Goal: Task Accomplishment & Management: Use online tool/utility

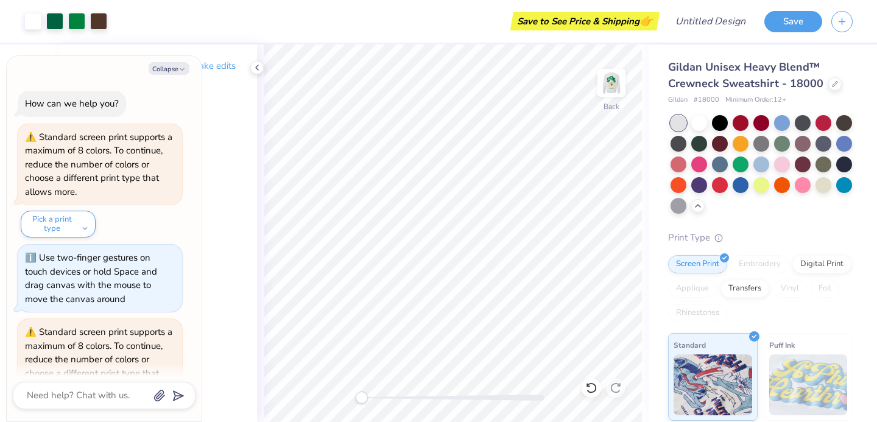
scroll to position [314, 0]
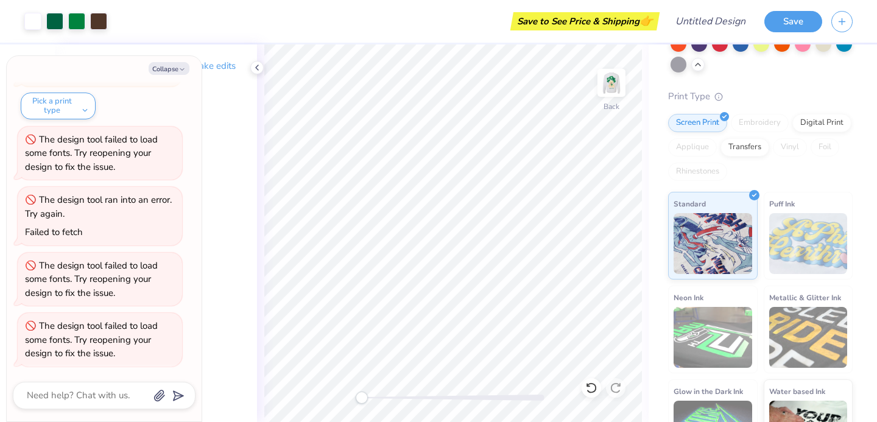
click at [340, 387] on div "Back" at bounding box center [453, 233] width 392 height 378
click at [613, 90] on img at bounding box center [611, 82] width 49 height 49
click at [613, 80] on img at bounding box center [611, 82] width 49 height 49
click at [373, 388] on div "Back" at bounding box center [453, 233] width 392 height 378
click at [601, 84] on img at bounding box center [611, 82] width 49 height 49
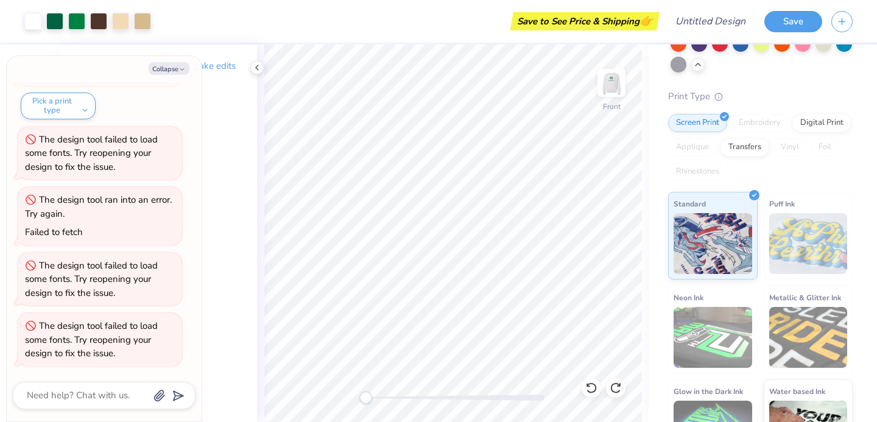
drag, startPoint x: 371, startPoint y: 397, endPoint x: 365, endPoint y: 392, distance: 7.3
click at [365, 392] on div "Accessibility label" at bounding box center [365, 398] width 12 height 12
click at [172, 67] on button "Collapse" at bounding box center [169, 68] width 41 height 13
type textarea "x"
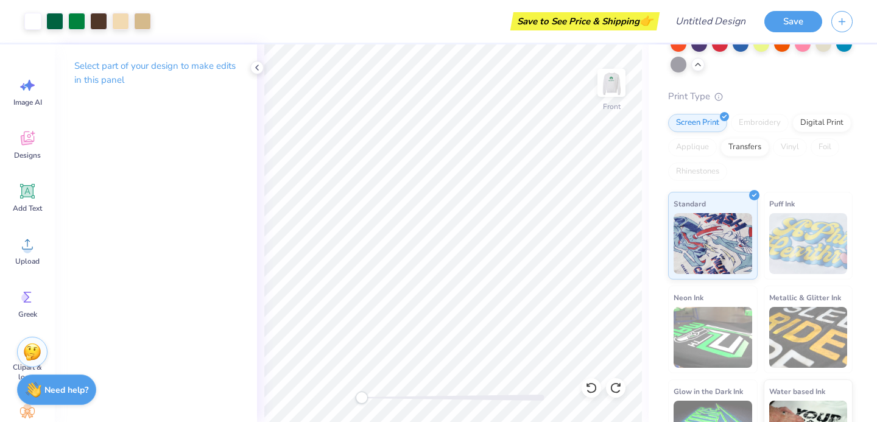
click at [353, 397] on div "Front" at bounding box center [453, 233] width 392 height 378
click at [605, 98] on img at bounding box center [611, 82] width 49 height 49
click at [613, 87] on img at bounding box center [611, 82] width 49 height 49
click at [613, 90] on img at bounding box center [611, 82] width 49 height 49
drag, startPoint x: 361, startPoint y: 397, endPoint x: 383, endPoint y: 392, distance: 22.5
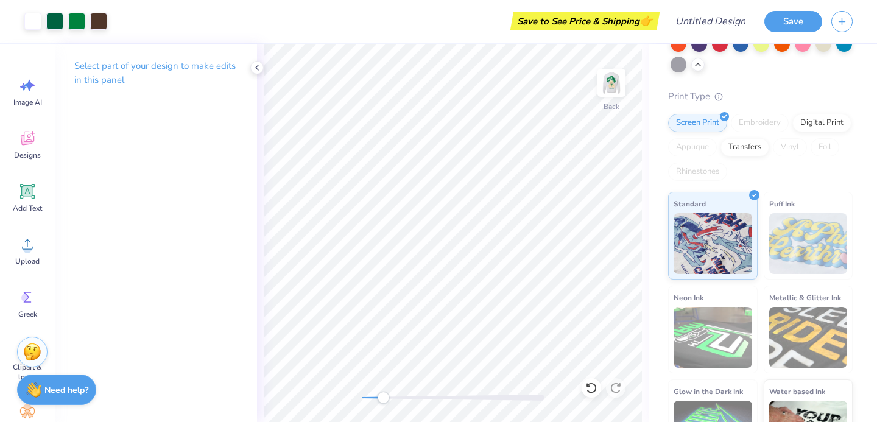
click at [383, 392] on div "Accessibility label" at bounding box center [383, 398] width 12 height 12
click at [625, 92] on div at bounding box center [611, 83] width 56 height 56
click at [365, 391] on div "Front" at bounding box center [453, 233] width 392 height 378
click at [606, 77] on img at bounding box center [611, 82] width 49 height 49
click at [35, 146] on icon at bounding box center [27, 138] width 18 height 18
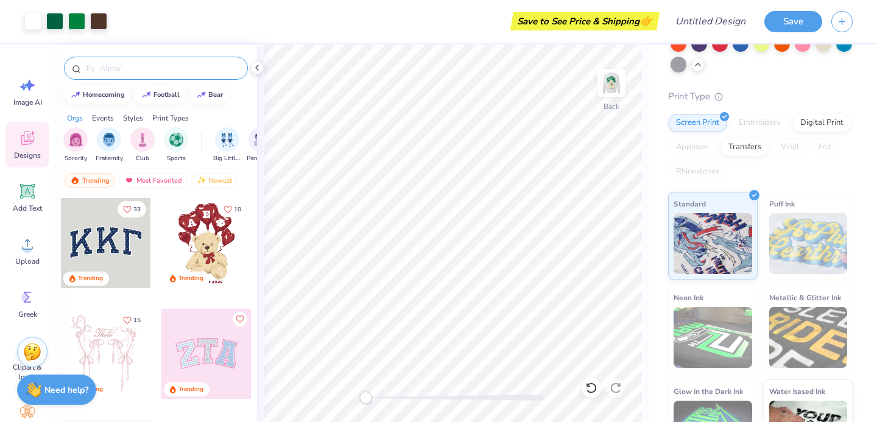
click at [115, 71] on input "text" at bounding box center [162, 68] width 156 height 12
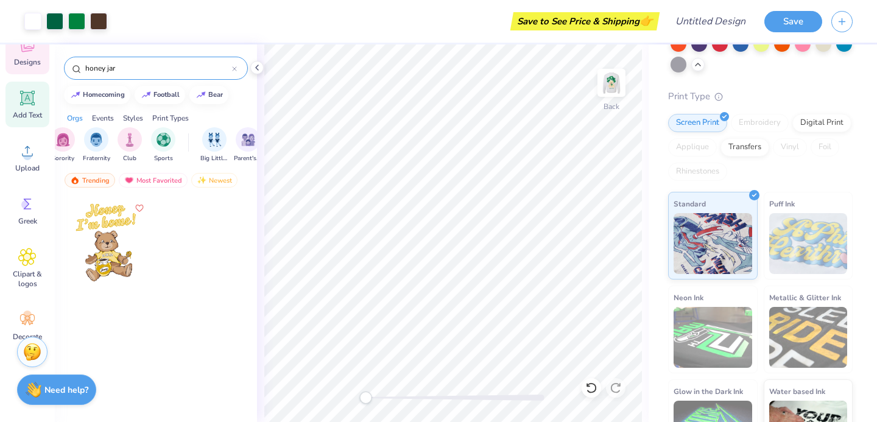
scroll to position [94, 0]
type input "honey jar"
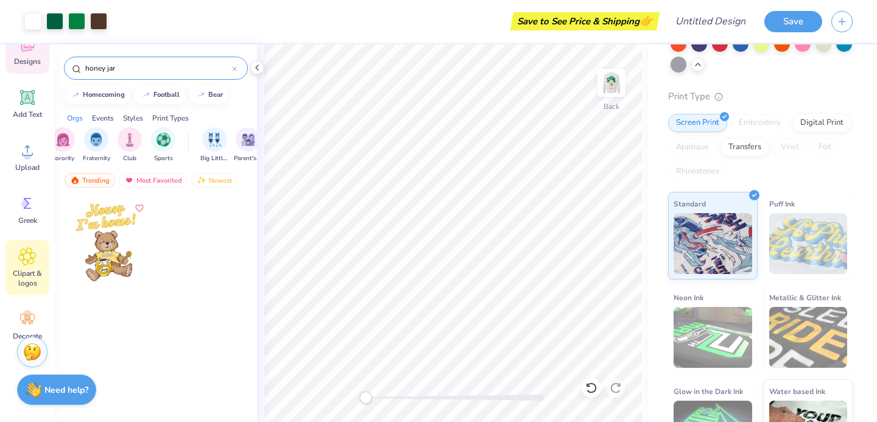
click at [23, 274] on span "Clipart & logos" at bounding box center [27, 278] width 40 height 19
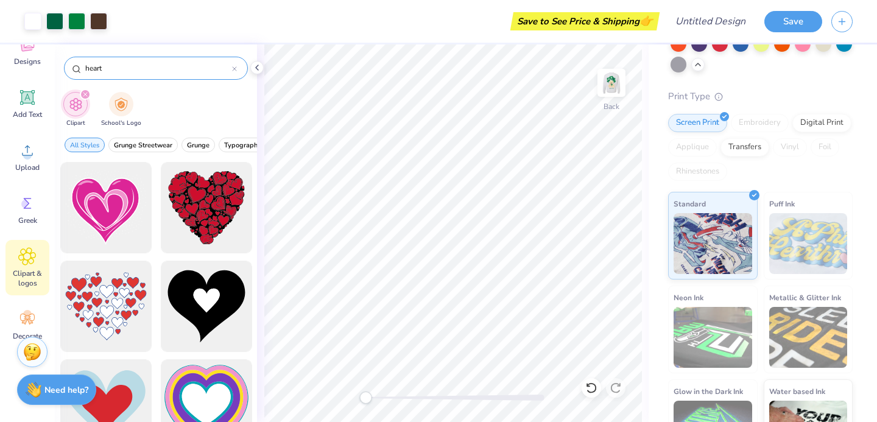
click at [124, 69] on input "heart" at bounding box center [158, 68] width 148 height 12
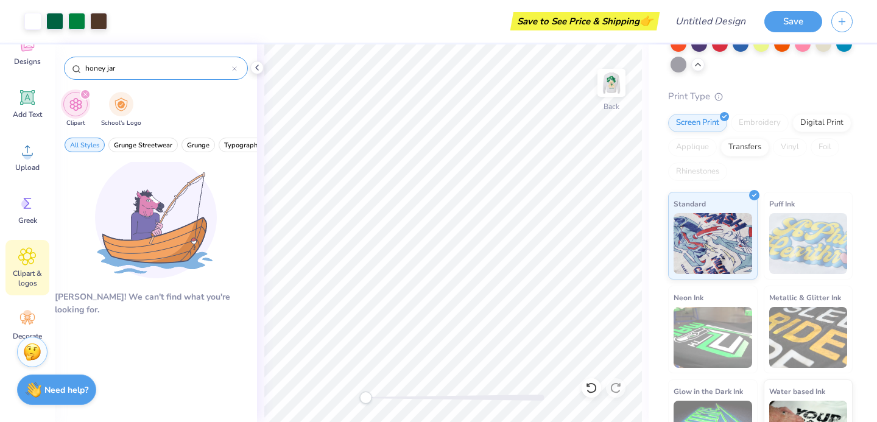
click at [102, 69] on input "honey jar" at bounding box center [158, 68] width 148 height 12
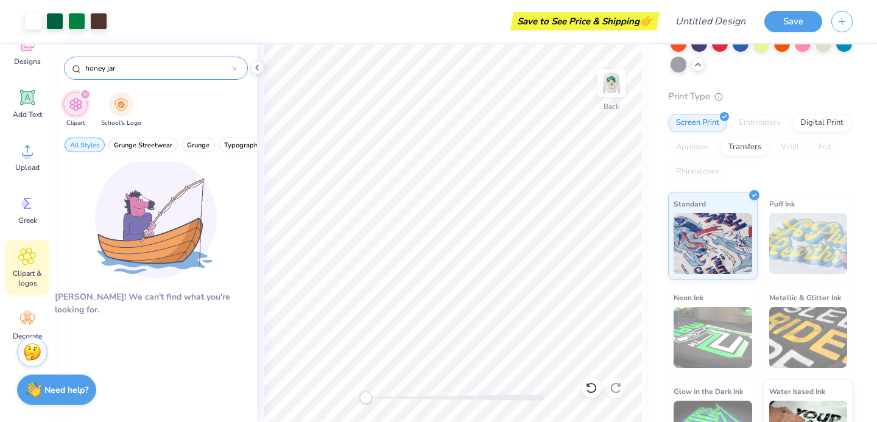
click at [115, 68] on input "honey jar" at bounding box center [158, 68] width 148 height 12
type input "honey"
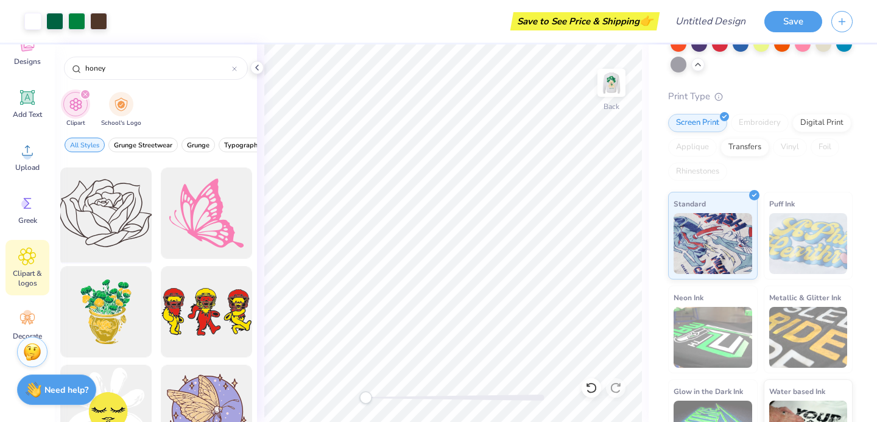
scroll to position [0, 0]
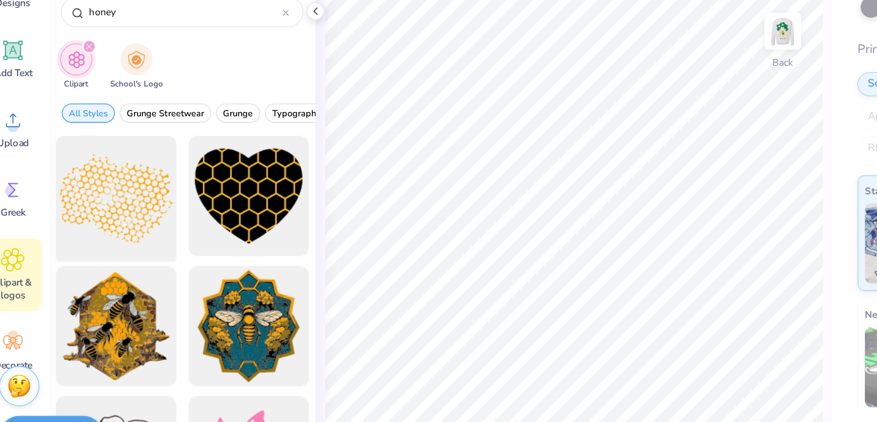
click at [113, 224] on div at bounding box center [105, 208] width 100 height 100
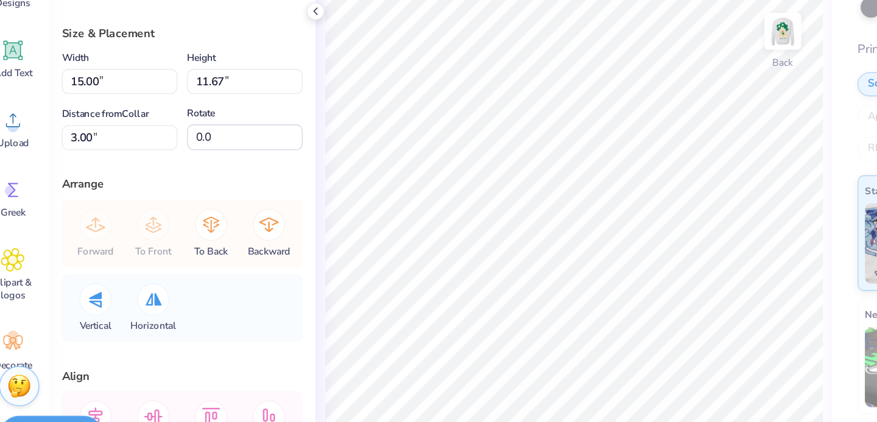
scroll to position [52, 0]
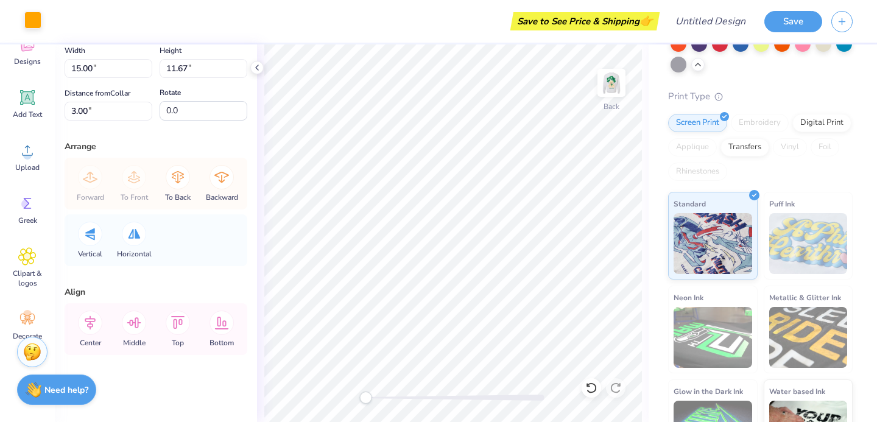
click at [33, 24] on div at bounding box center [32, 20] width 17 height 17
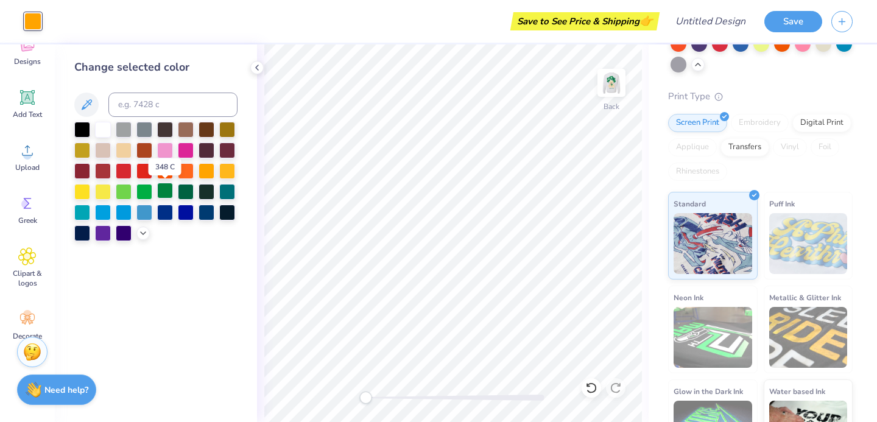
click at [166, 193] on div at bounding box center [165, 191] width 16 height 16
click at [182, 191] on div at bounding box center [186, 191] width 16 height 16
click at [200, 194] on div at bounding box center [207, 191] width 16 height 16
click at [186, 197] on div at bounding box center [186, 191] width 16 height 16
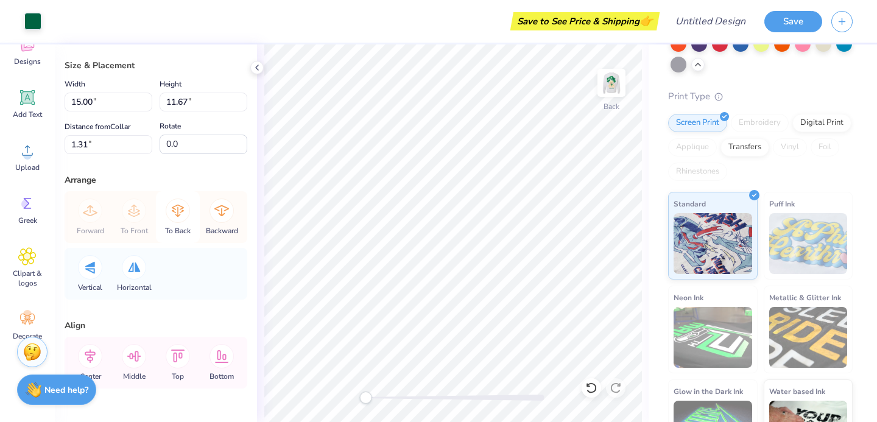
scroll to position [0, 0]
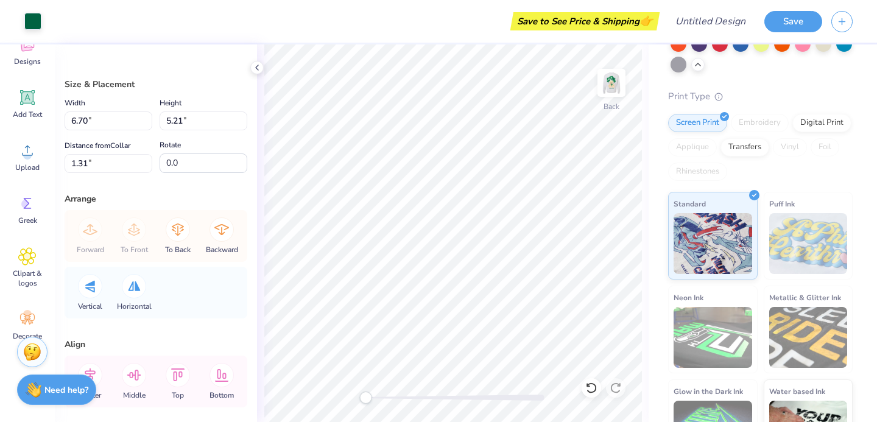
type input "6.70"
type input "5.21"
type input "3.55"
type input "2.76"
type input "9.22"
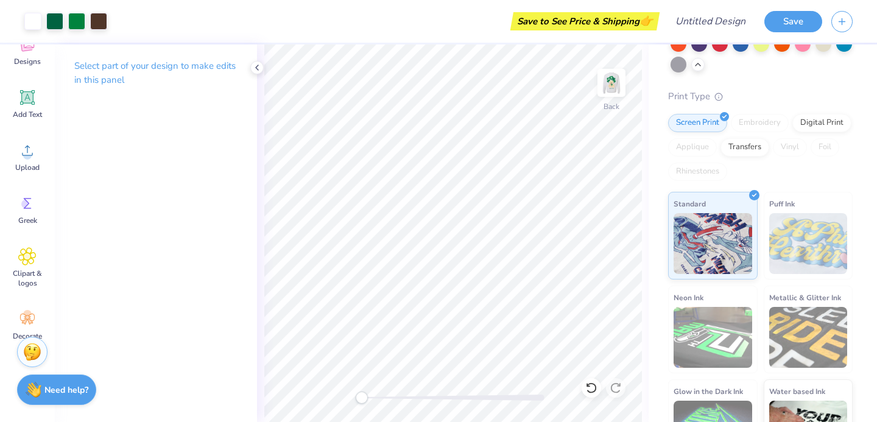
click at [352, 400] on div "Back" at bounding box center [453, 233] width 392 height 378
click at [605, 79] on img at bounding box center [611, 82] width 49 height 49
click at [613, 80] on img at bounding box center [611, 82] width 49 height 49
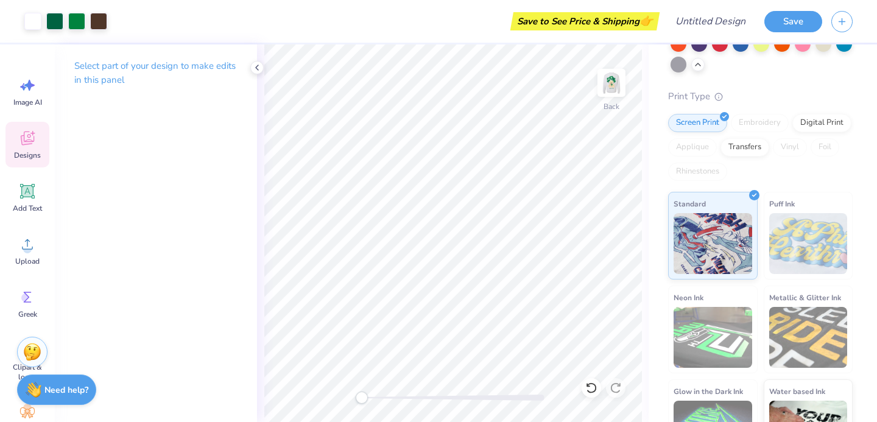
click at [34, 145] on icon at bounding box center [27, 138] width 18 height 18
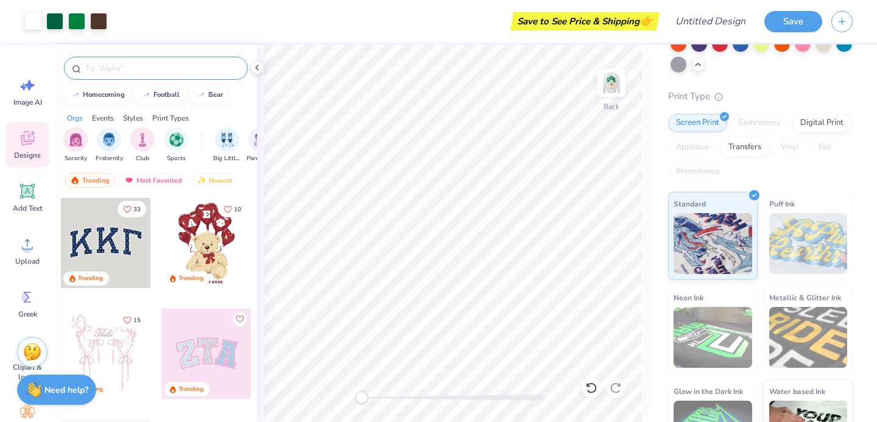
click at [113, 74] on input "text" at bounding box center [162, 68] width 156 height 12
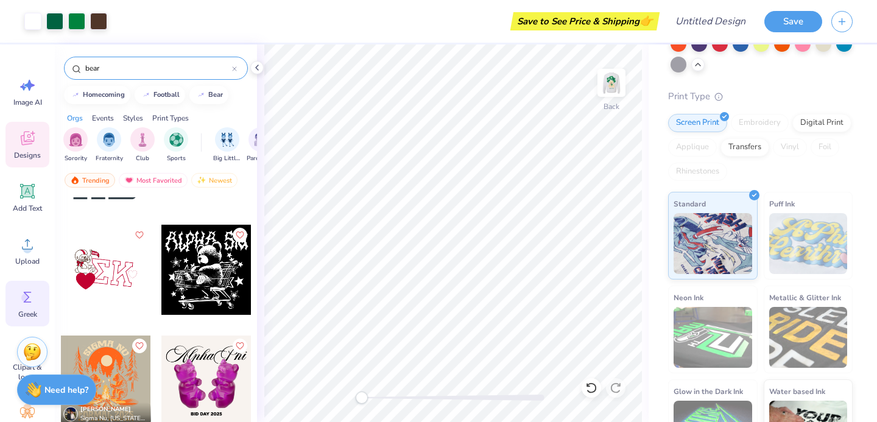
scroll to position [68, 0]
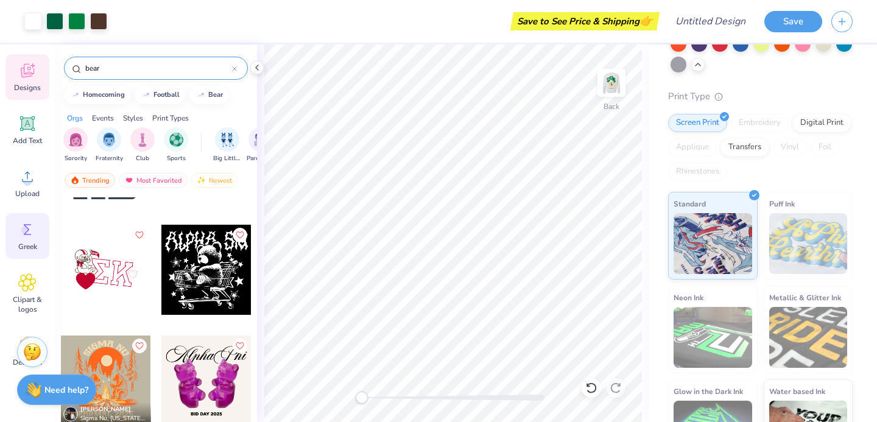
type input "bear"
click at [24, 311] on span "Clipart & logos" at bounding box center [27, 304] width 40 height 19
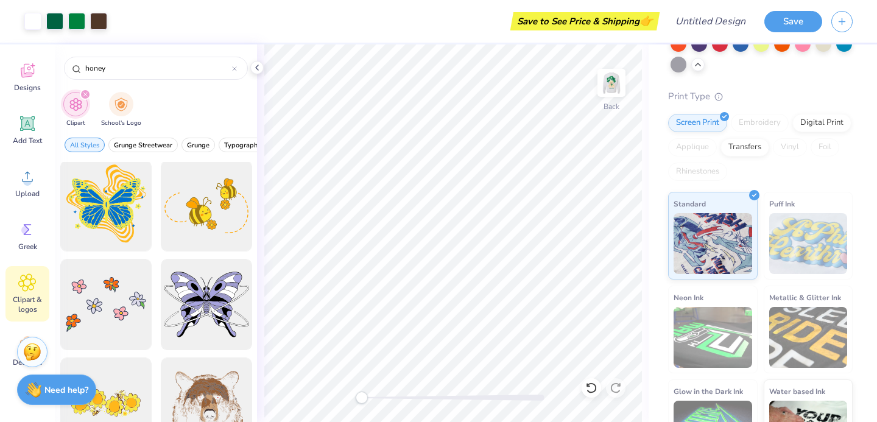
scroll to position [539, 0]
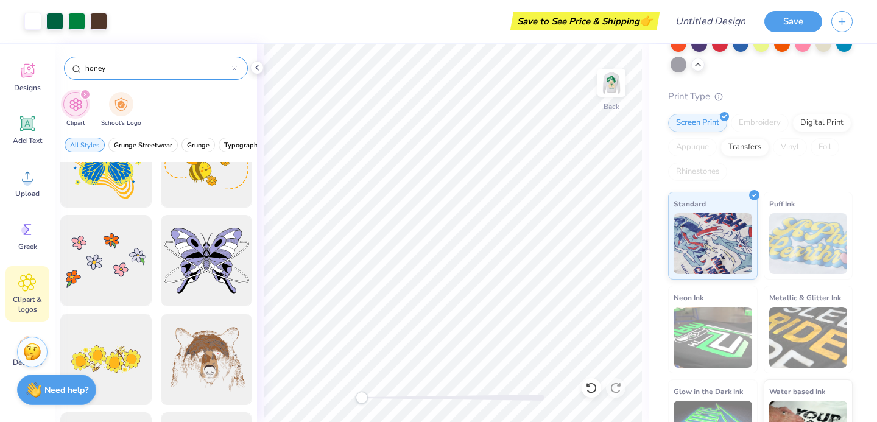
click at [141, 68] on input "honey" at bounding box center [158, 68] width 148 height 12
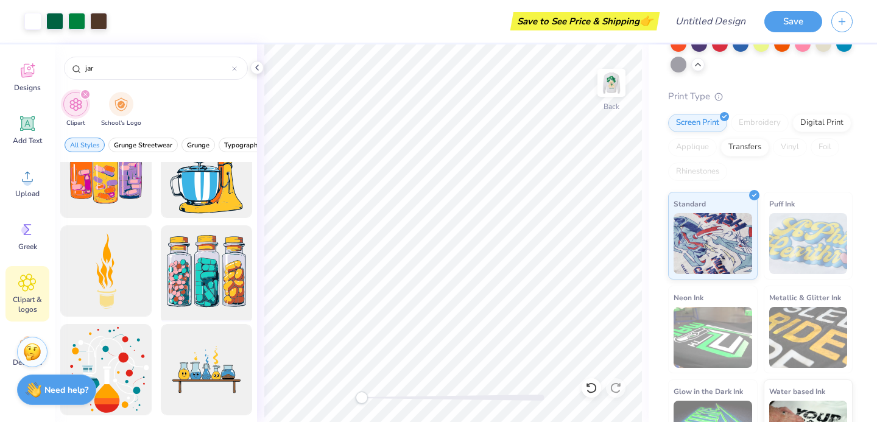
scroll to position [0, 0]
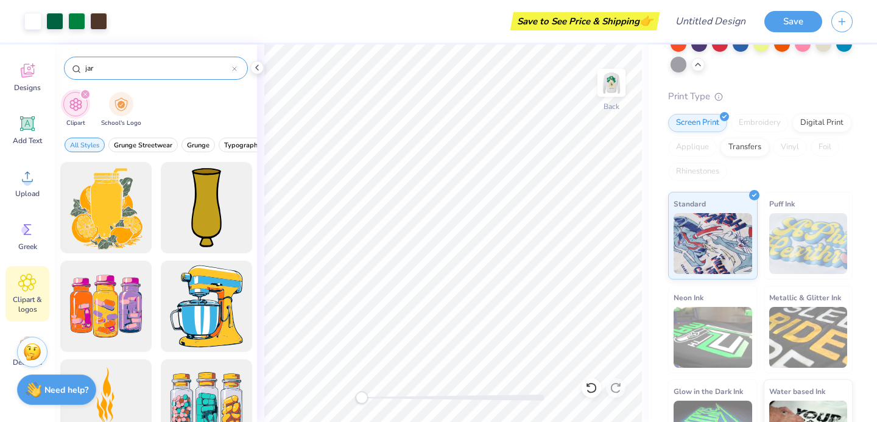
click at [125, 65] on input "jar" at bounding box center [158, 68] width 148 height 12
type input "j"
type input "h"
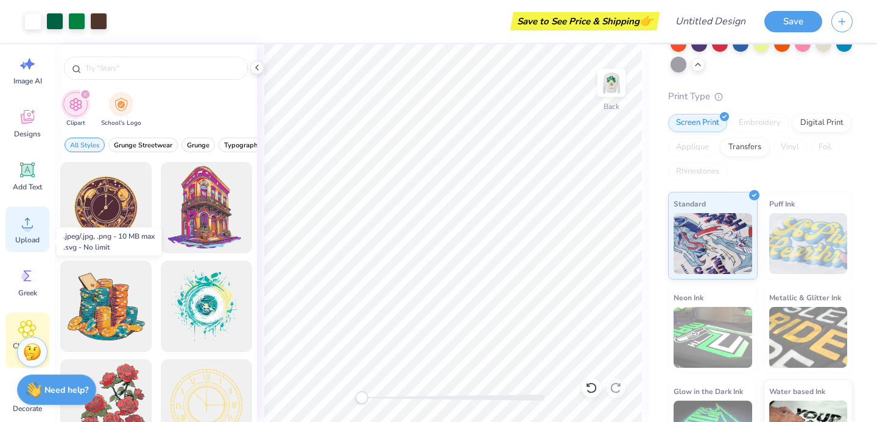
scroll to position [7, 0]
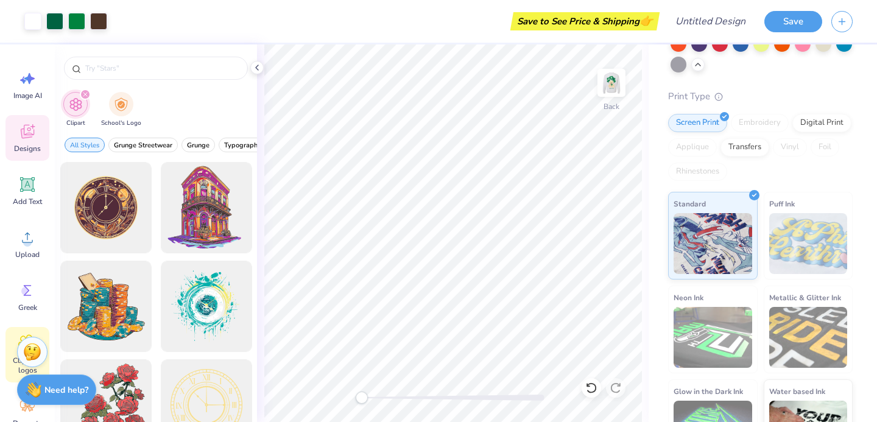
click at [27, 141] on div "Designs" at bounding box center [27, 138] width 44 height 46
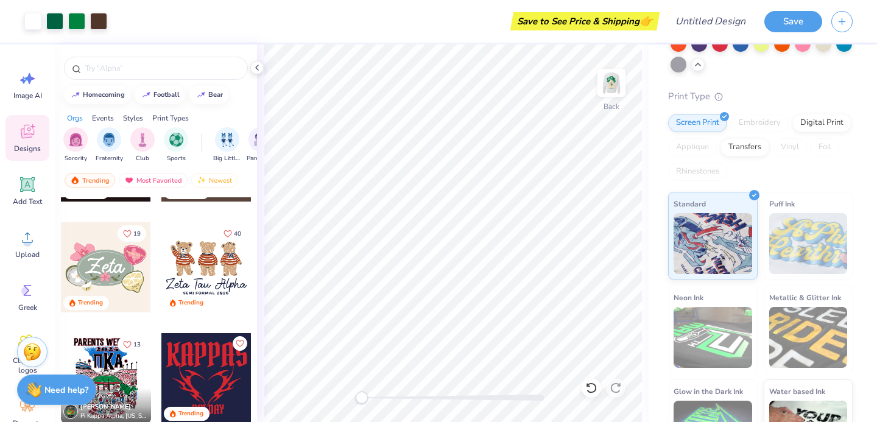
scroll to position [654, 0]
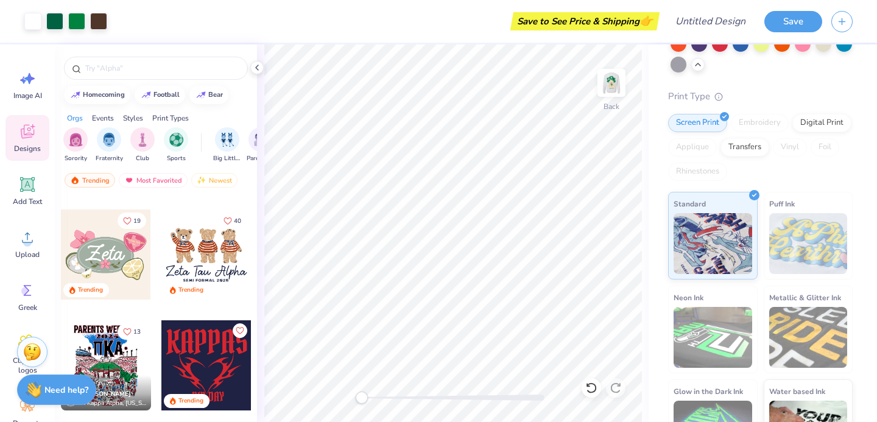
click at [202, 250] on div at bounding box center [206, 255] width 90 height 90
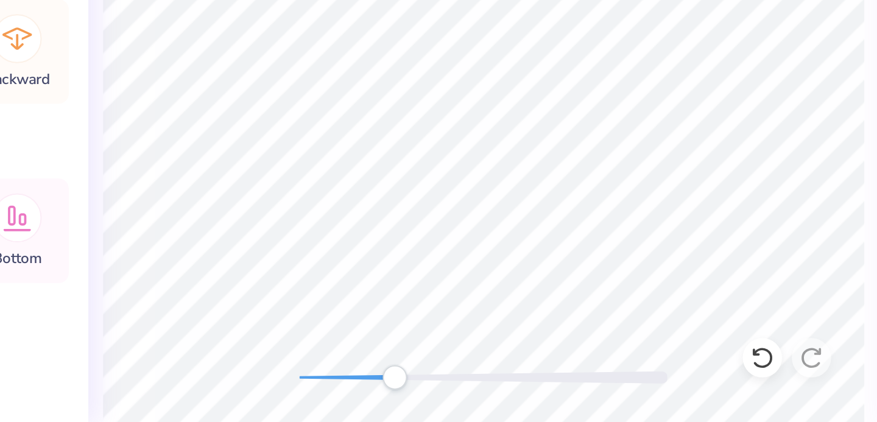
drag, startPoint x: 366, startPoint y: 397, endPoint x: 408, endPoint y: 395, distance: 42.1
click at [408, 395] on div "Accessibility label" at bounding box center [409, 398] width 12 height 12
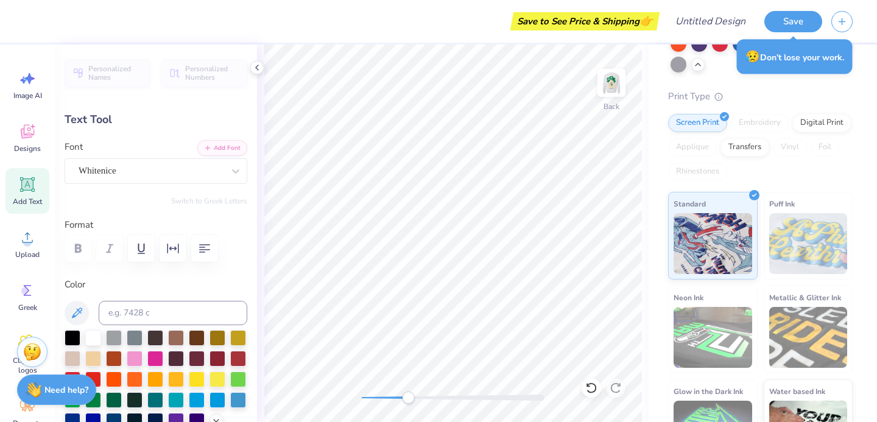
scroll to position [0, 0]
type textarea "K"
type textarea "WFU Kappa Delta"
type input "4.86"
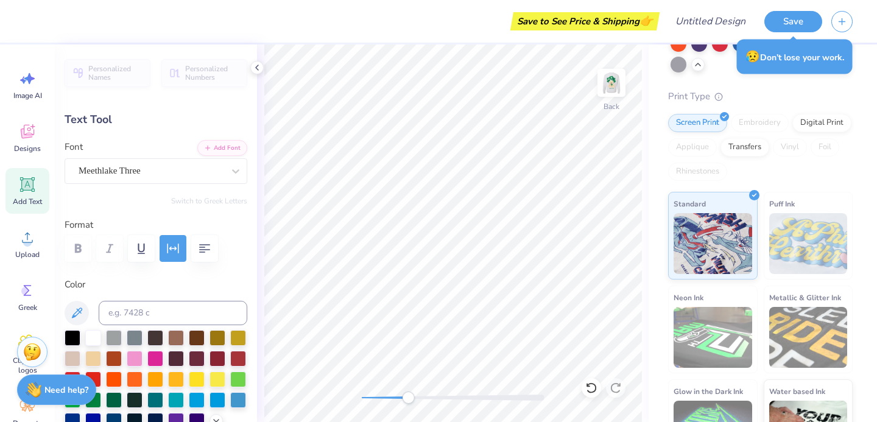
type input "0.31"
type input "21.13"
type textarea "BID DAY 2026"
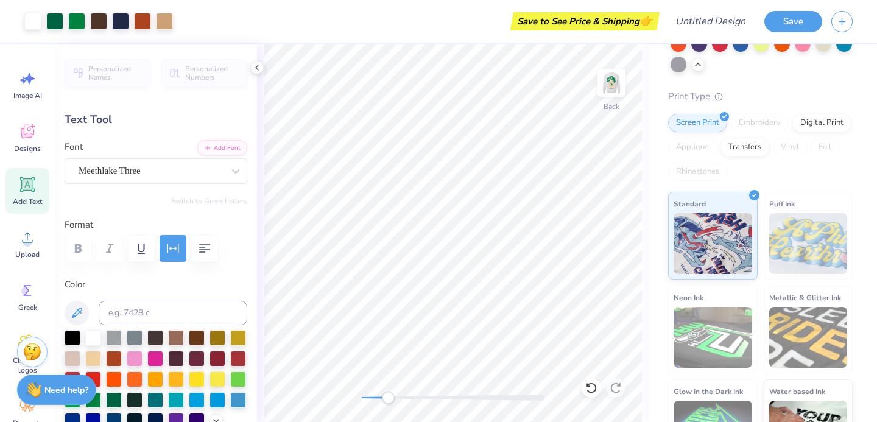
click at [384, 389] on div "Back" at bounding box center [453, 233] width 392 height 378
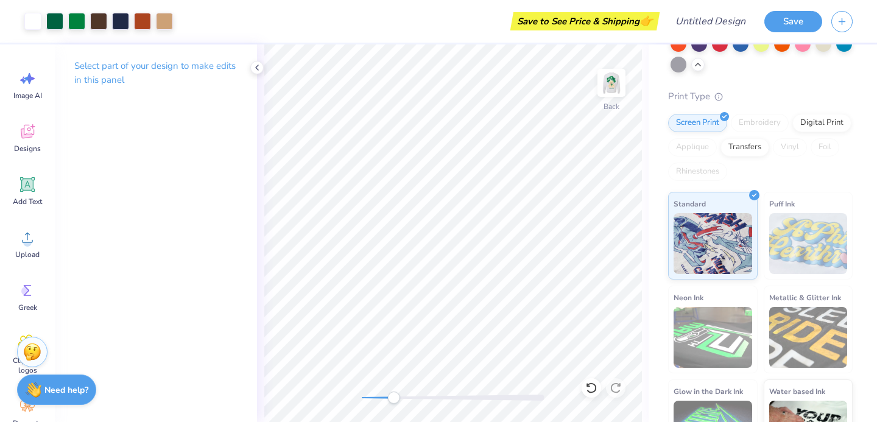
drag, startPoint x: 386, startPoint y: 395, endPoint x: 393, endPoint y: 395, distance: 7.3
click at [393, 395] on div "Accessibility label" at bounding box center [393, 398] width 12 height 12
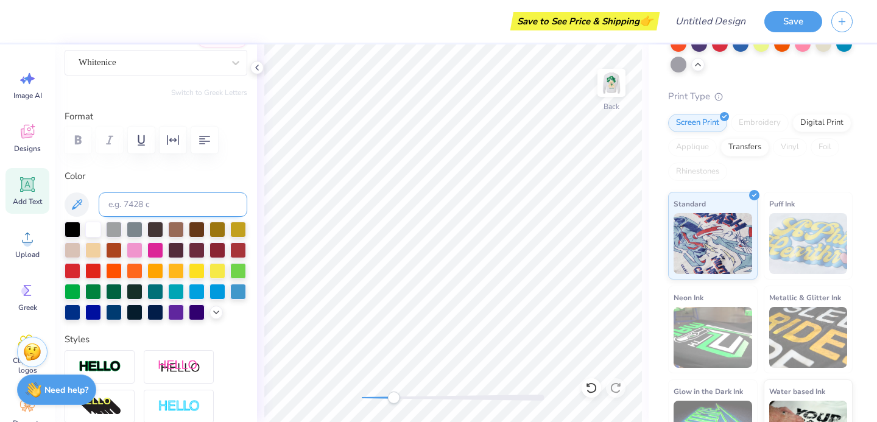
scroll to position [111, 0]
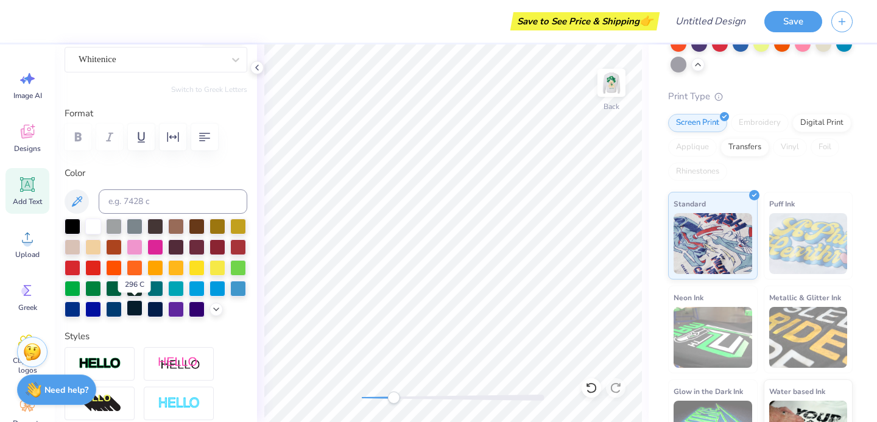
click at [138, 308] on div at bounding box center [135, 308] width 16 height 16
click at [156, 307] on div at bounding box center [155, 308] width 16 height 16
click at [196, 316] on div at bounding box center [197, 308] width 16 height 16
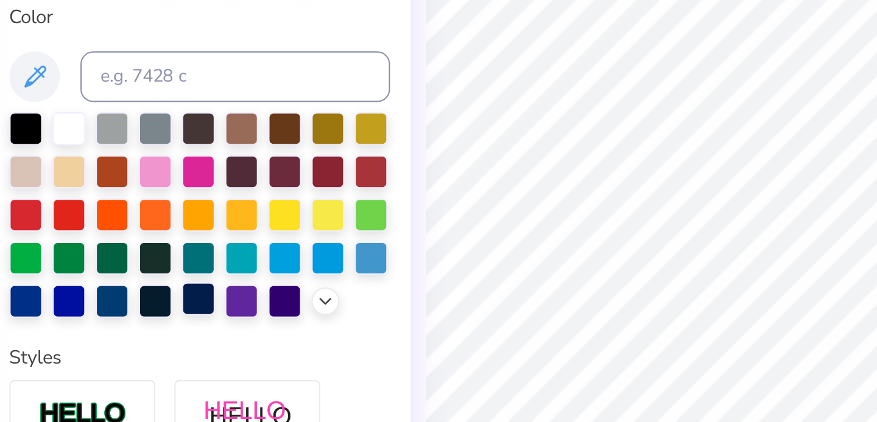
click at [151, 304] on div at bounding box center [155, 308] width 16 height 16
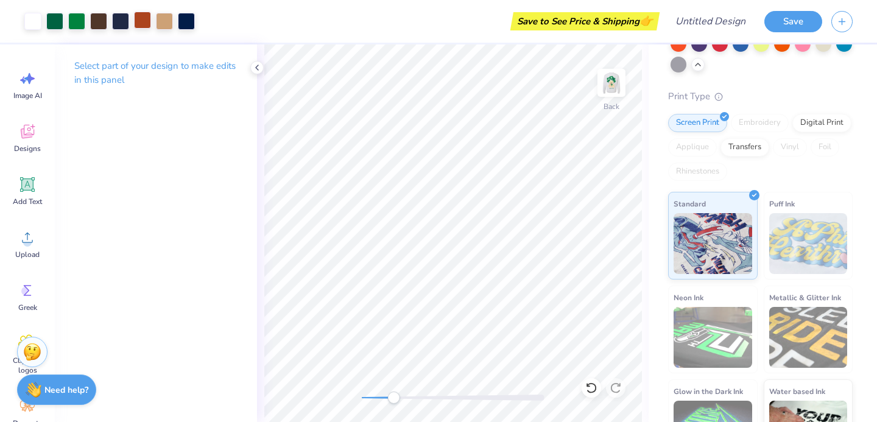
click at [143, 25] on div at bounding box center [142, 20] width 17 height 17
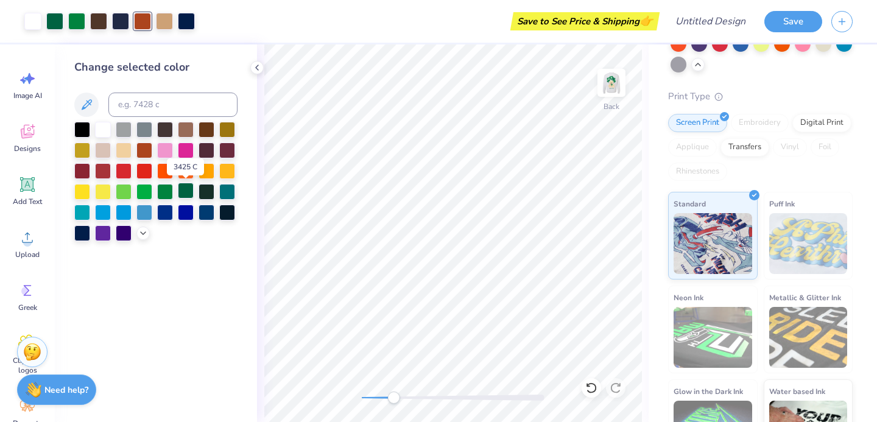
click at [184, 189] on div at bounding box center [186, 191] width 16 height 16
click at [392, 398] on div "Accessibility label" at bounding box center [395, 398] width 12 height 12
click at [378, 389] on div "Back" at bounding box center [453, 233] width 392 height 378
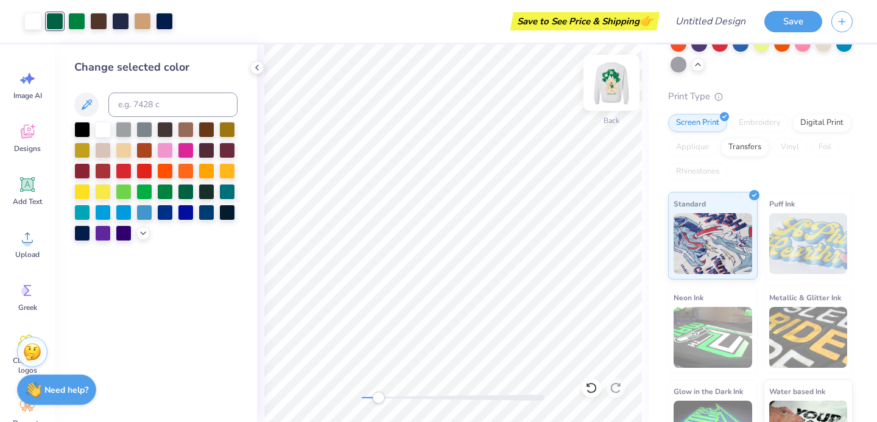
click at [613, 90] on img at bounding box center [611, 82] width 49 height 49
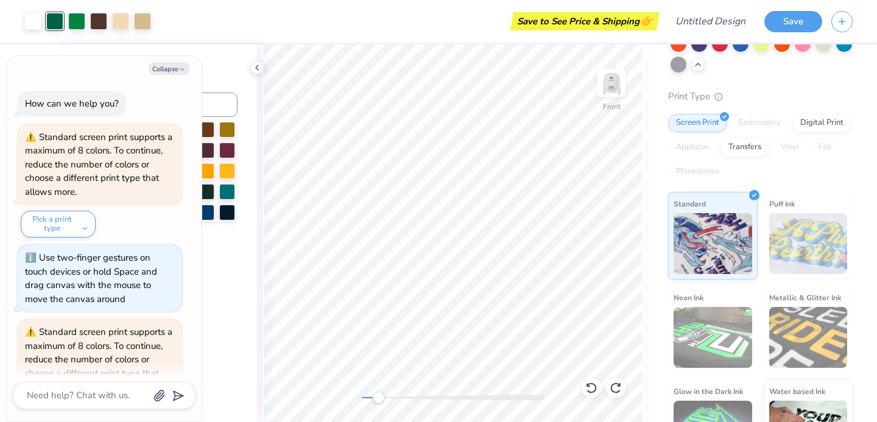
scroll to position [435, 0]
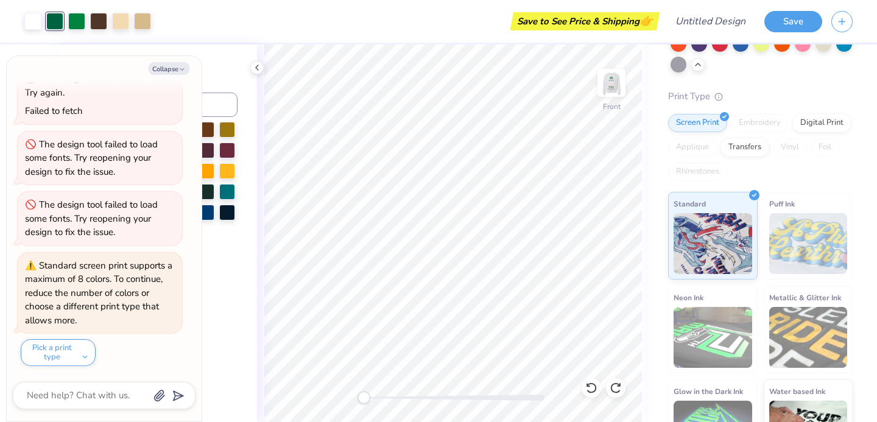
drag, startPoint x: 378, startPoint y: 398, endPoint x: 363, endPoint y: 398, distance: 14.6
click at [363, 398] on div "Accessibility label" at bounding box center [364, 398] width 12 height 12
click at [611, 77] on img at bounding box center [611, 82] width 49 height 49
type textarea "x"
